Goal: Consume media (video, audio)

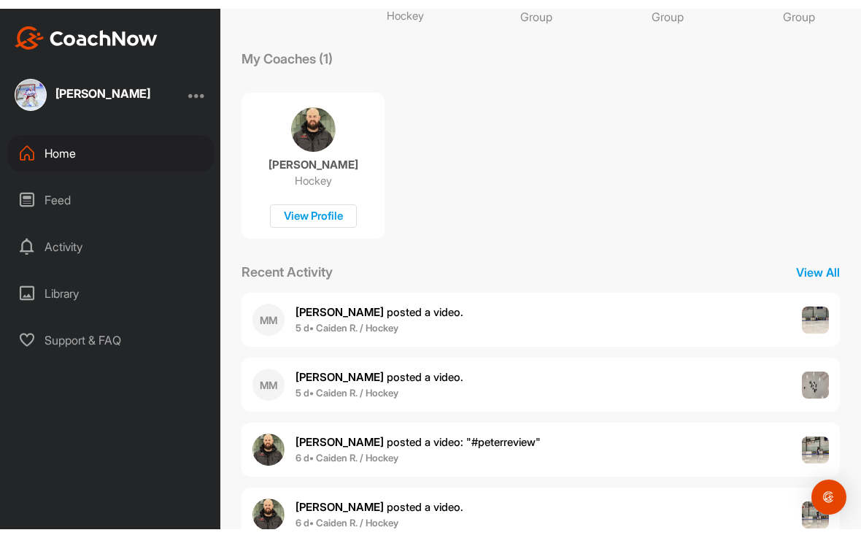
scroll to position [221, 0]
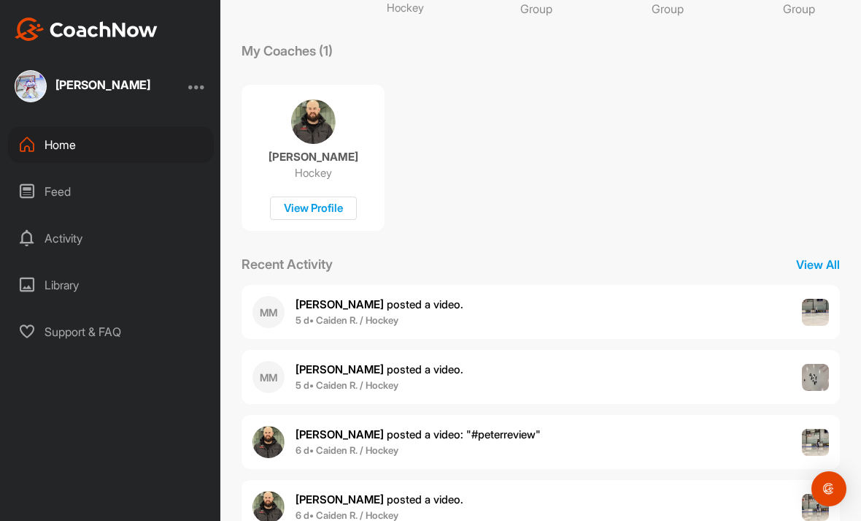
click at [346, 388] on b "5 d • Caiden R. / Hockey" at bounding box center [347, 385] width 103 height 12
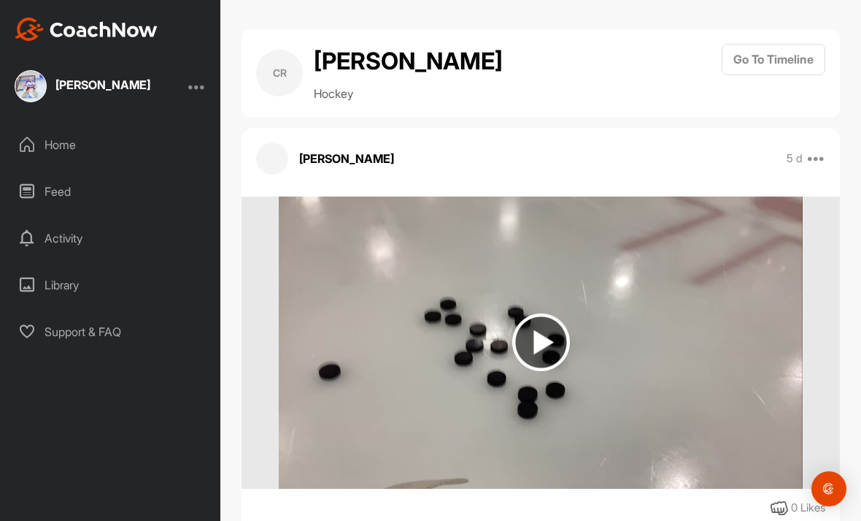
click at [537, 360] on img at bounding box center [541, 342] width 58 height 58
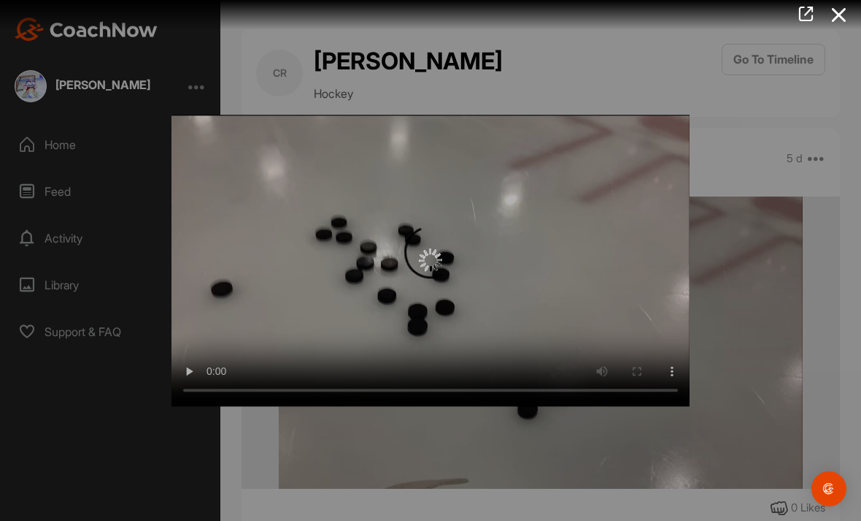
click at [434, 261] on img at bounding box center [430, 260] width 23 height 23
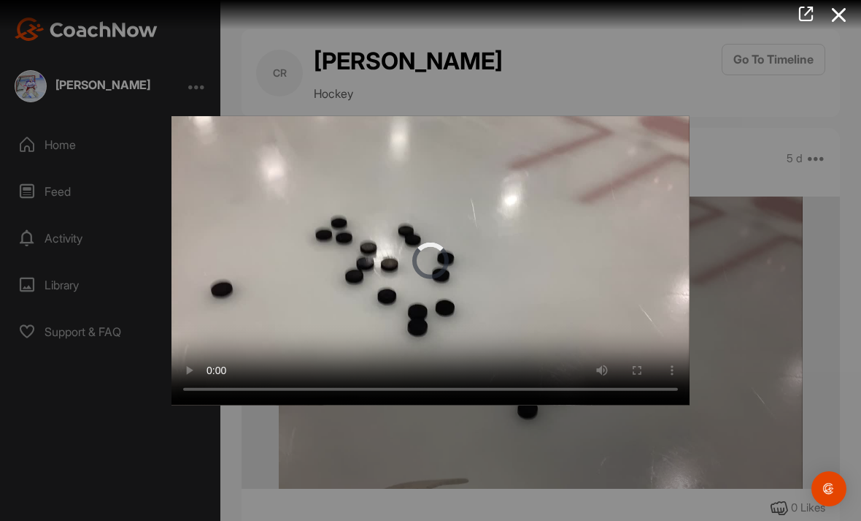
click at [448, 262] on video "Video Player" at bounding box center [431, 259] width 518 height 289
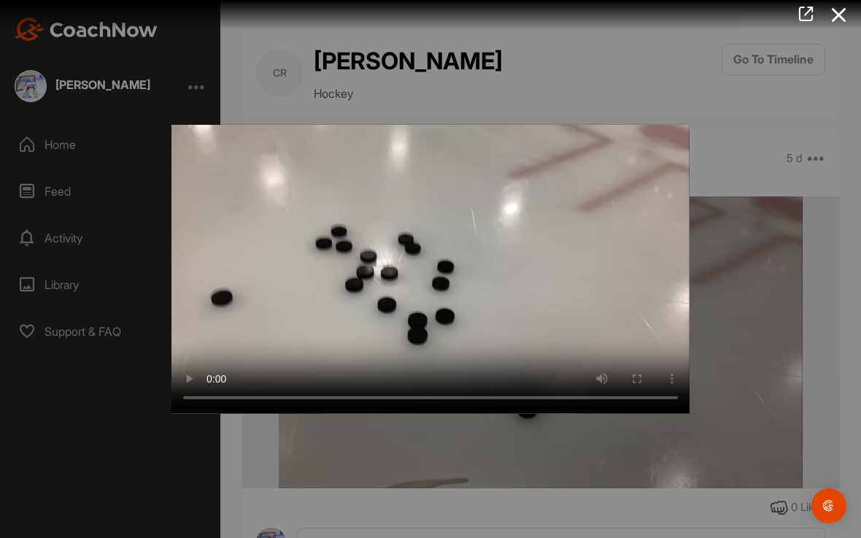
click at [181, 129] on video "Video Player" at bounding box center [431, 268] width 518 height 289
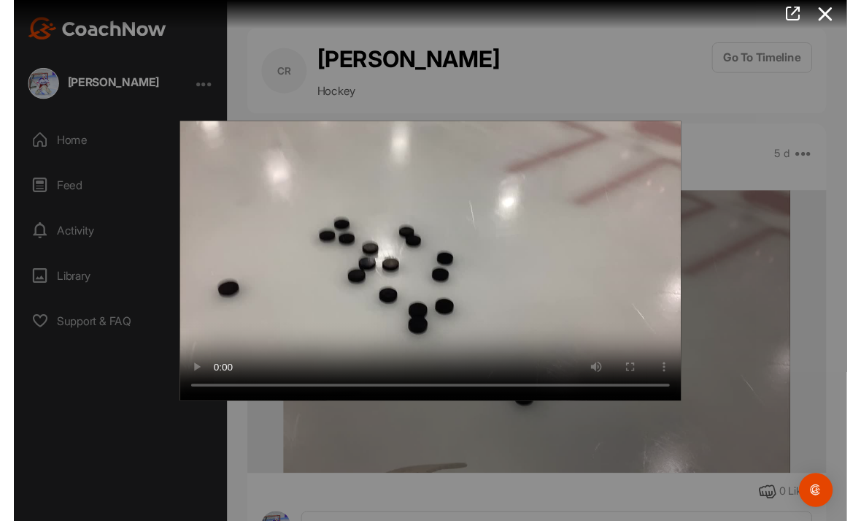
scroll to position [18, 0]
